Goal: Feedback & Contribution: Contribute content

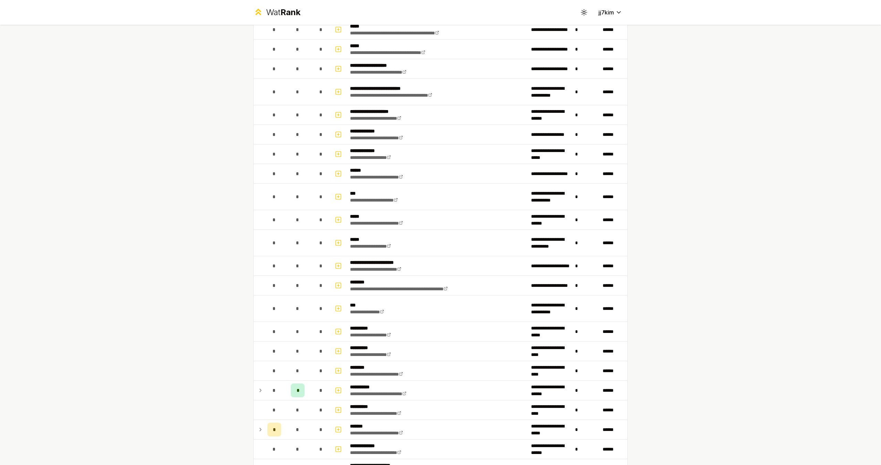
scroll to position [377, 0]
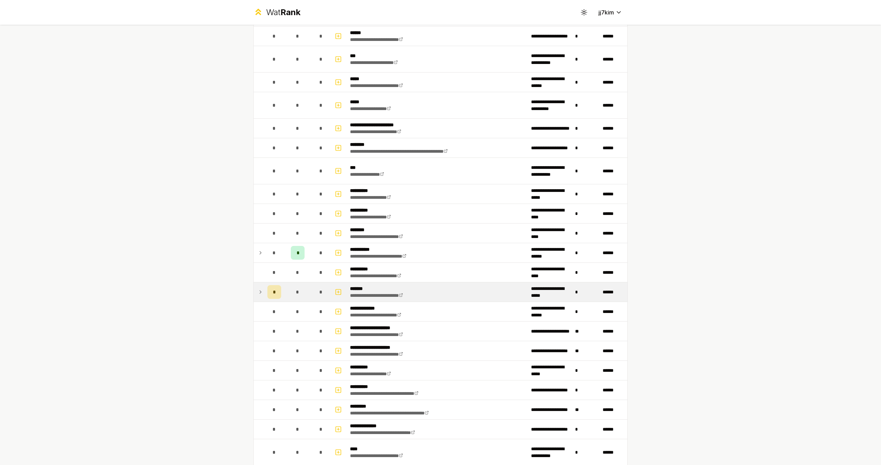
click at [260, 292] on icon at bounding box center [260, 292] width 1 height 3
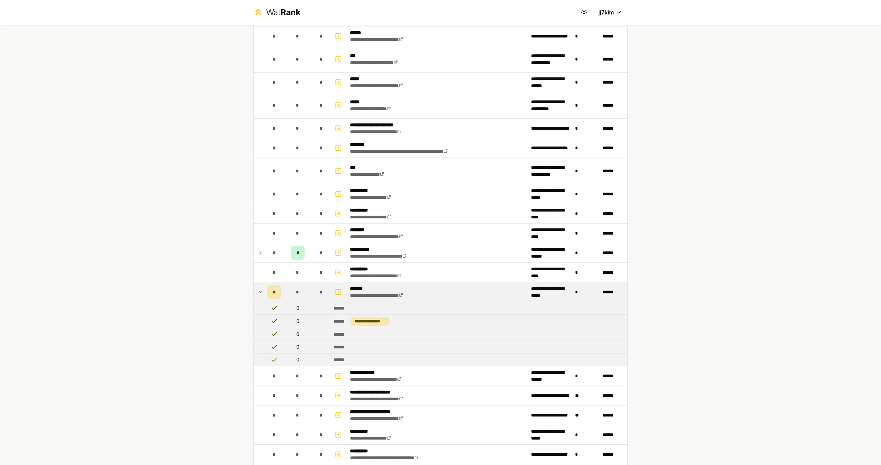
click at [273, 290] on span "*" at bounding box center [274, 292] width 3 height 7
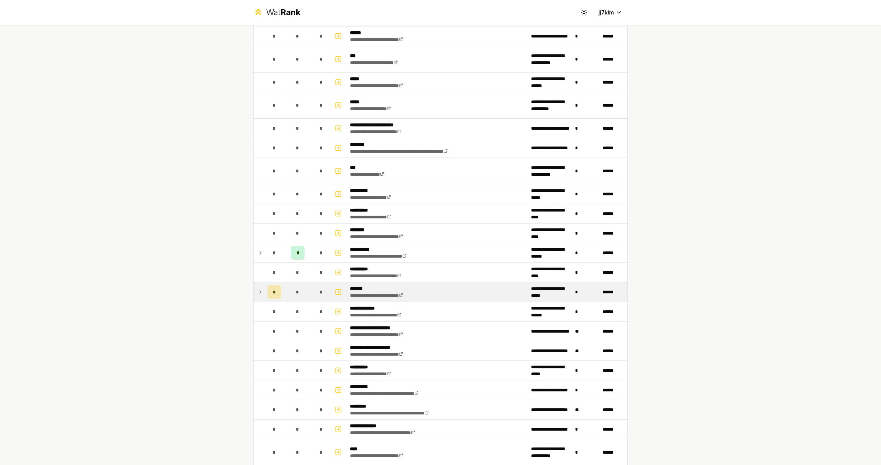
click at [273, 290] on span "*" at bounding box center [274, 292] width 3 height 7
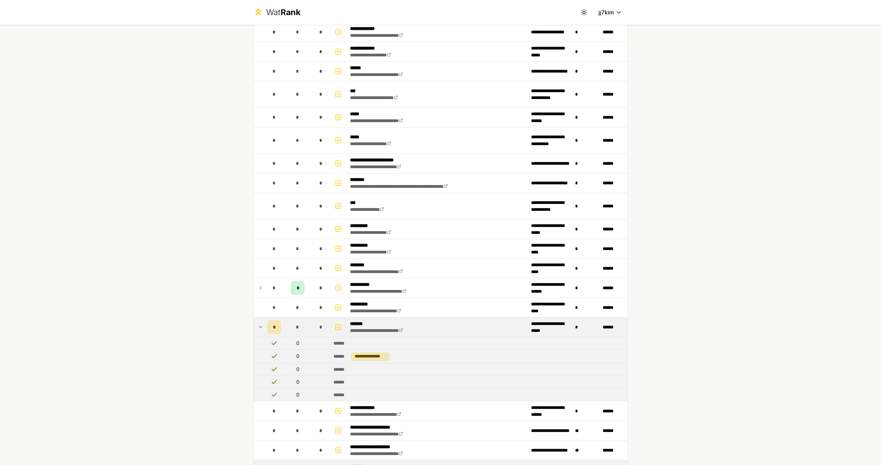
scroll to position [440, 0]
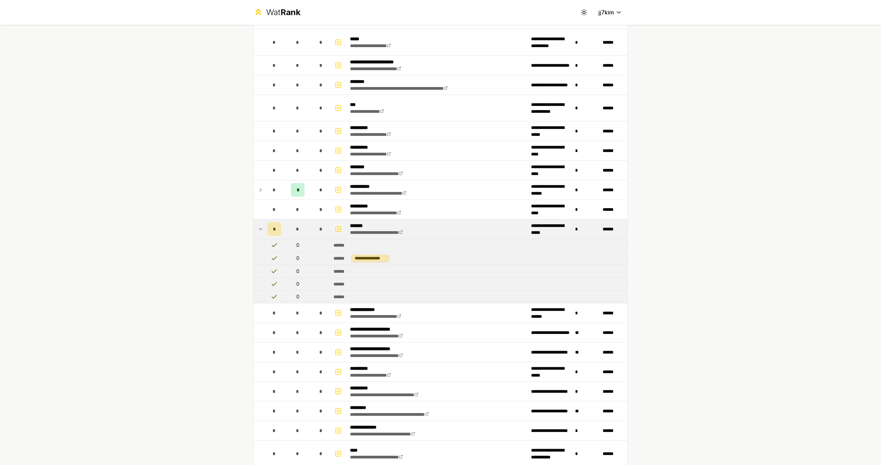
click at [335, 230] on icon "button" at bounding box center [338, 229] width 7 height 8
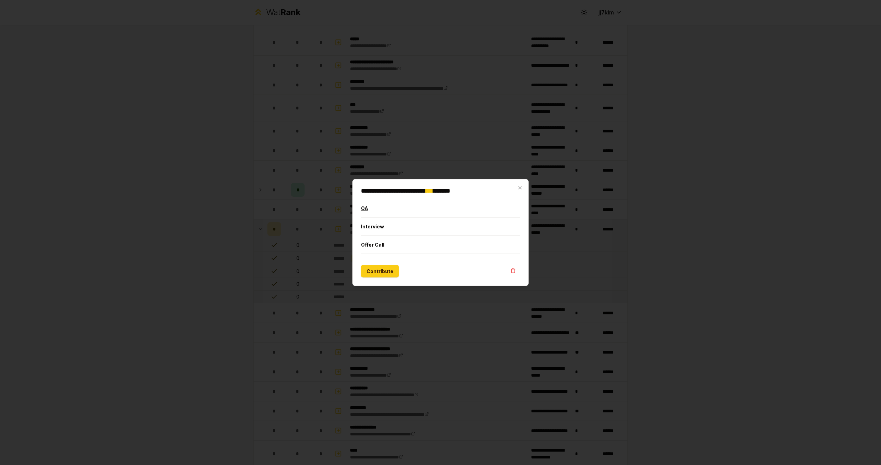
click at [381, 207] on button "OA" at bounding box center [440, 209] width 159 height 18
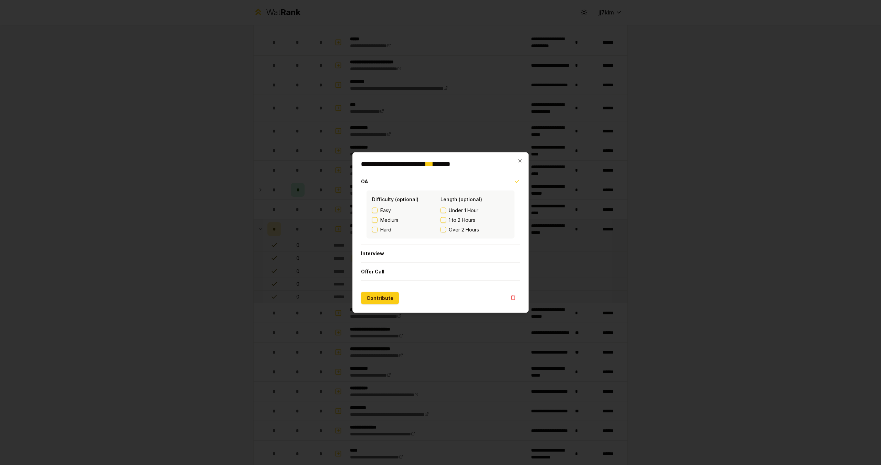
click at [373, 297] on button "Contribute" at bounding box center [380, 298] width 38 height 12
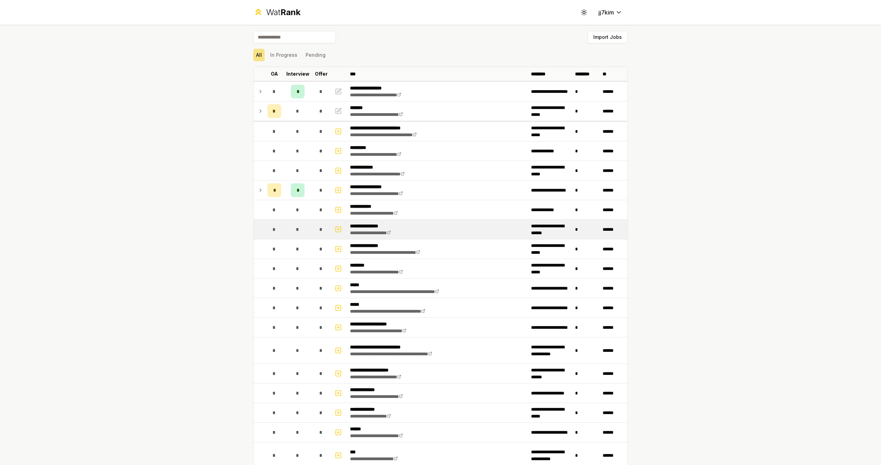
scroll to position [0, 0]
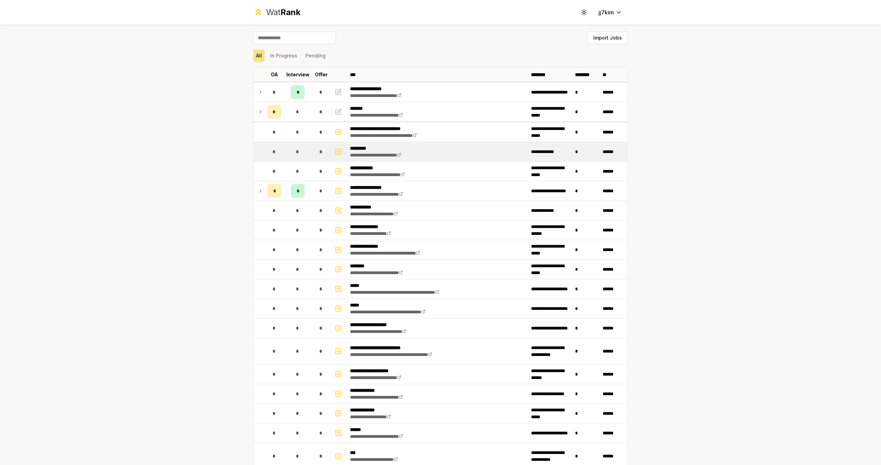
click at [572, 154] on td "*" at bounding box center [586, 151] width 28 height 19
click at [386, 154] on link "**********" at bounding box center [375, 155] width 51 height 5
click at [335, 149] on icon "button" at bounding box center [338, 152] width 7 height 8
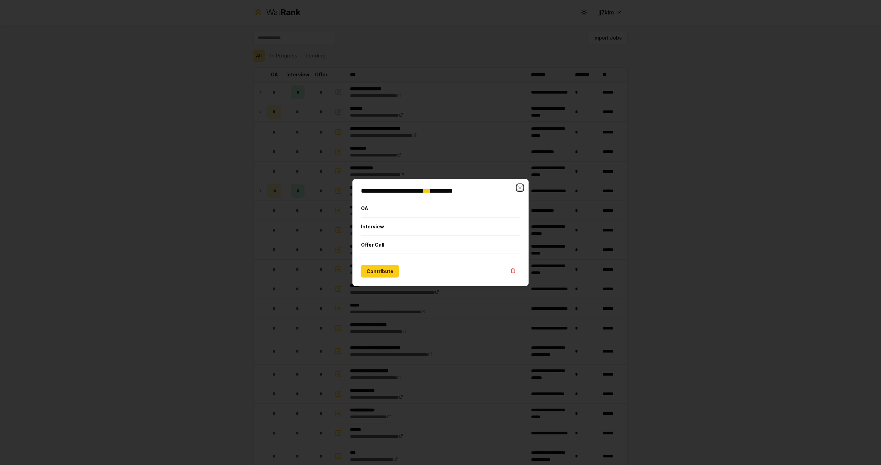
click at [517, 187] on icon "button" at bounding box center [520, 188] width 6 height 6
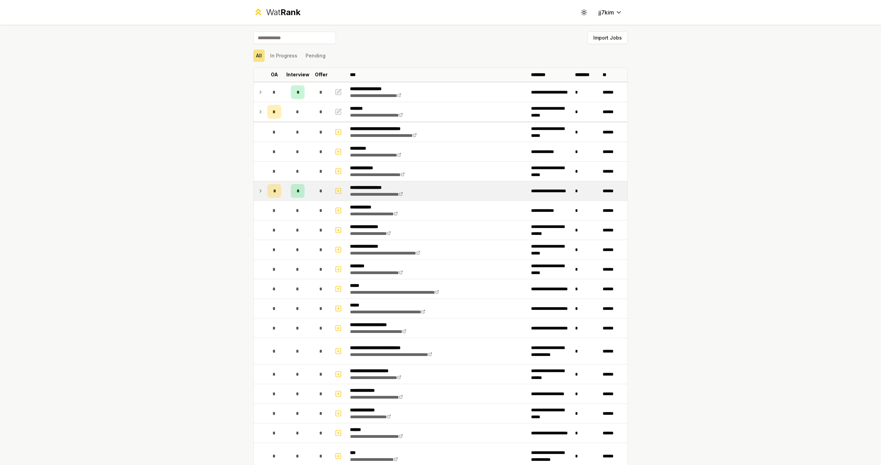
click at [258, 193] on icon at bounding box center [261, 191] width 6 height 8
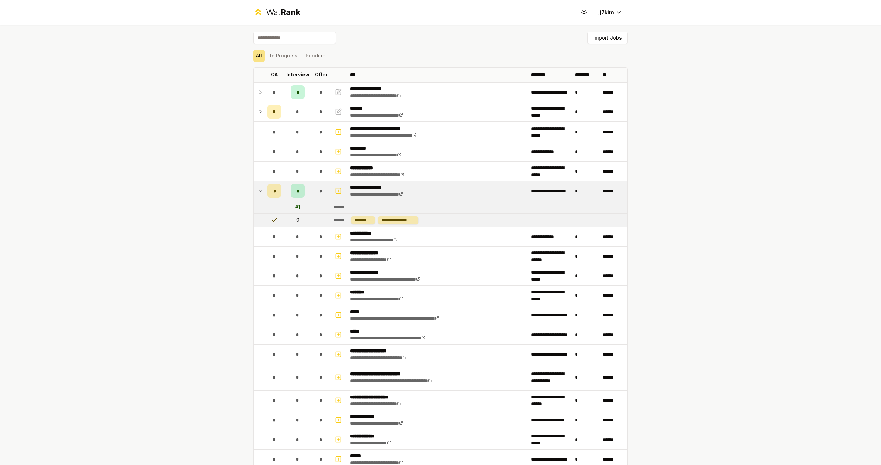
click at [260, 190] on icon at bounding box center [261, 191] width 6 height 8
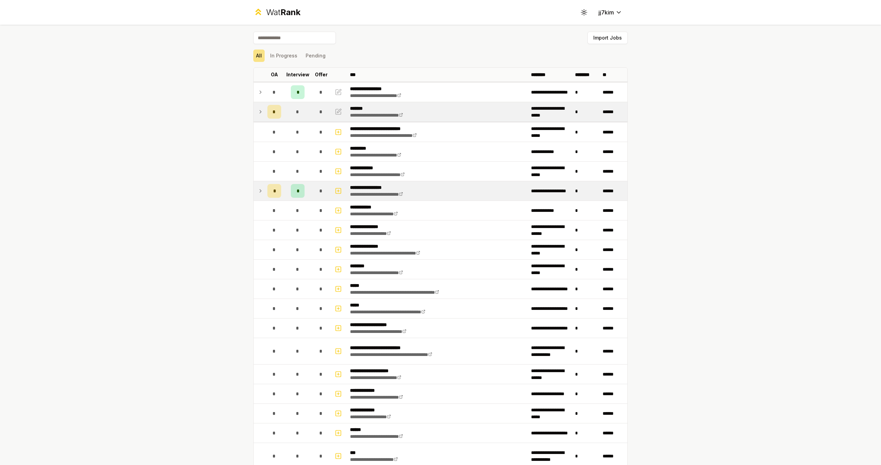
click at [258, 107] on td at bounding box center [259, 111] width 11 height 19
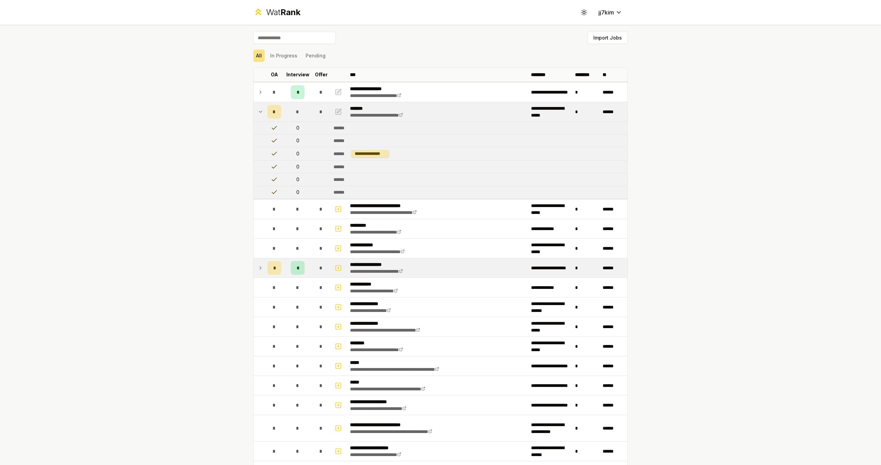
click at [259, 112] on icon at bounding box center [260, 111] width 3 height 1
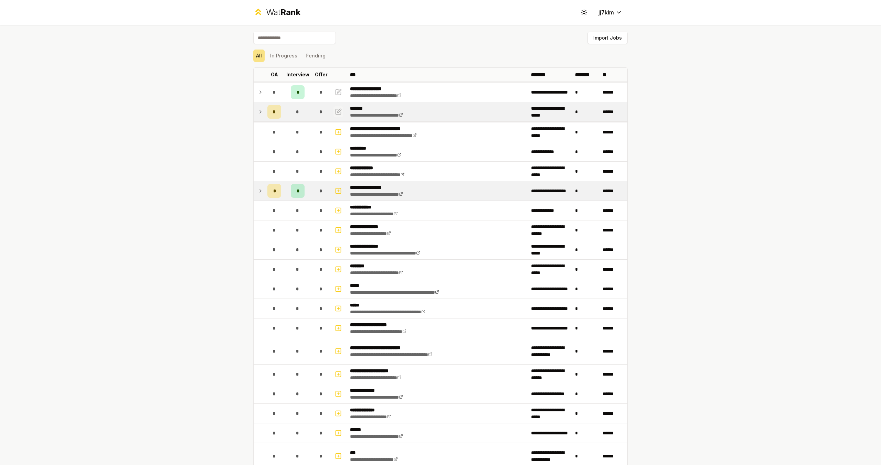
click at [336, 112] on icon "button" at bounding box center [338, 112] width 7 height 8
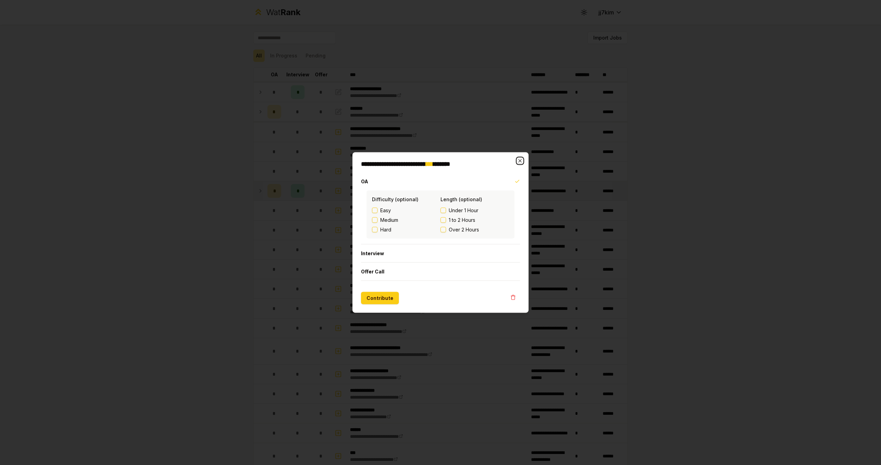
click at [522, 160] on icon "button" at bounding box center [520, 161] width 6 height 6
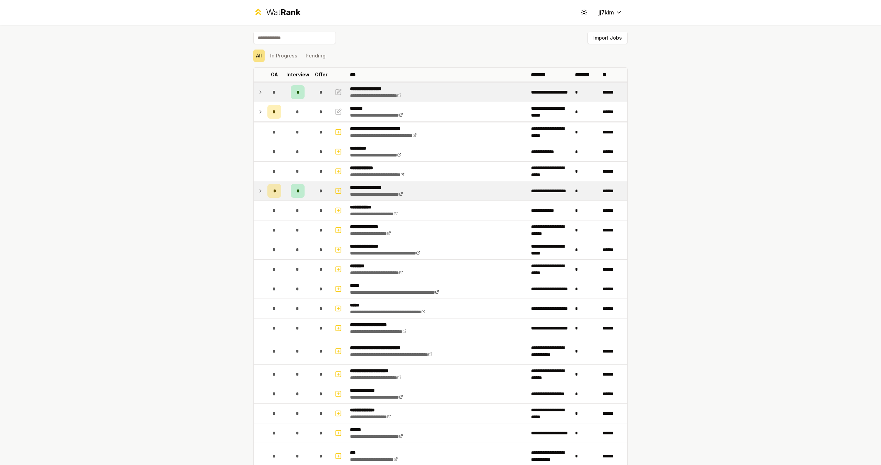
click at [258, 93] on icon at bounding box center [261, 92] width 6 height 8
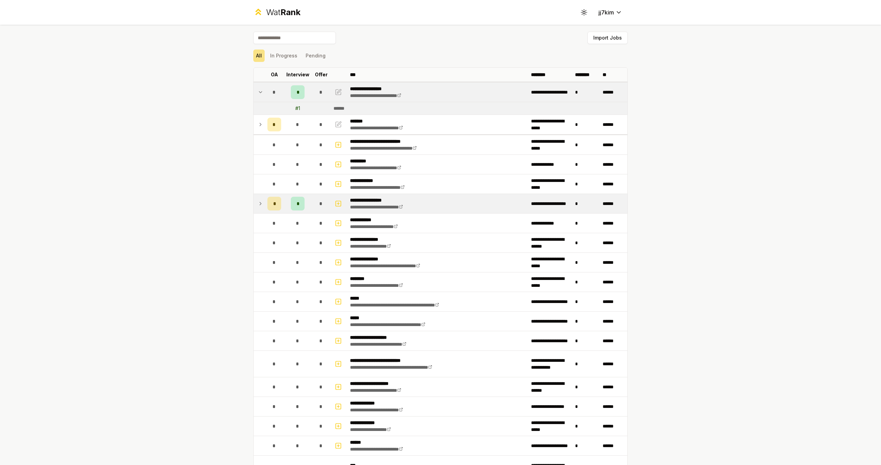
click at [259, 93] on icon at bounding box center [260, 91] width 3 height 1
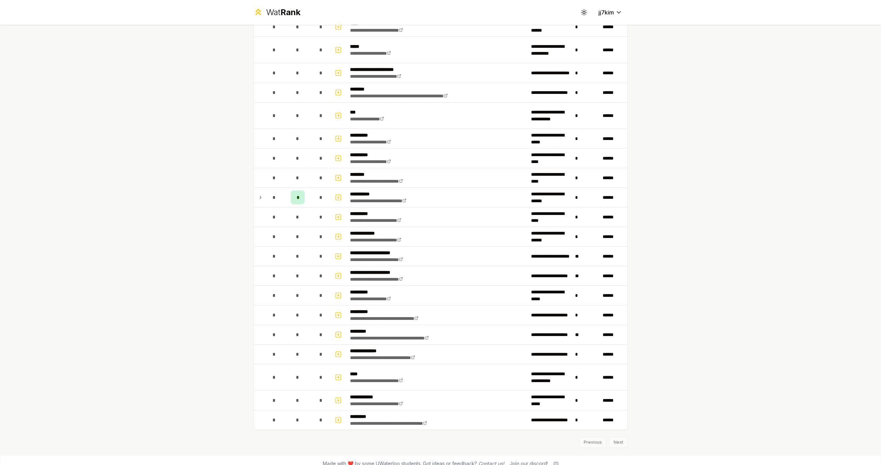
scroll to position [460, 0]
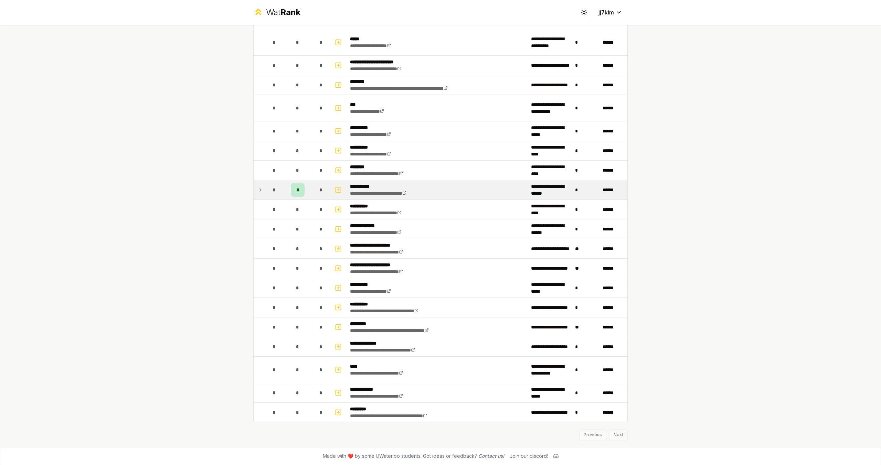
click at [258, 190] on icon at bounding box center [261, 190] width 6 height 8
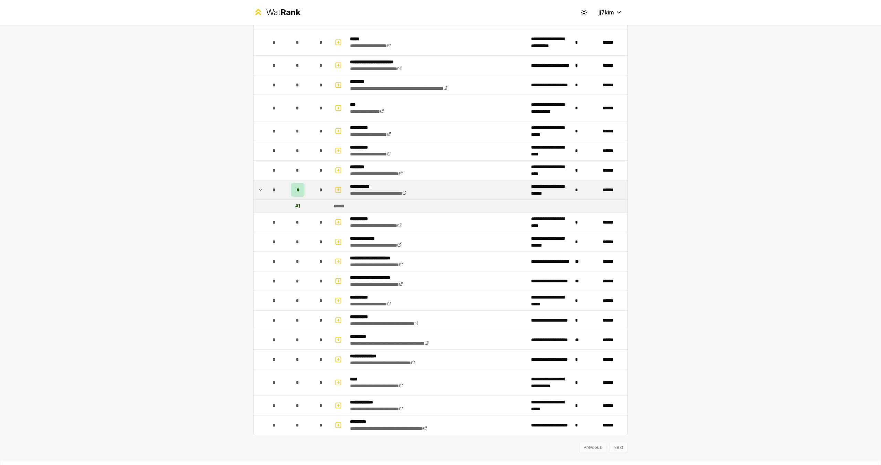
click at [258, 190] on icon at bounding box center [261, 190] width 6 height 8
